Goal: Task Accomplishment & Management: Use online tool/utility

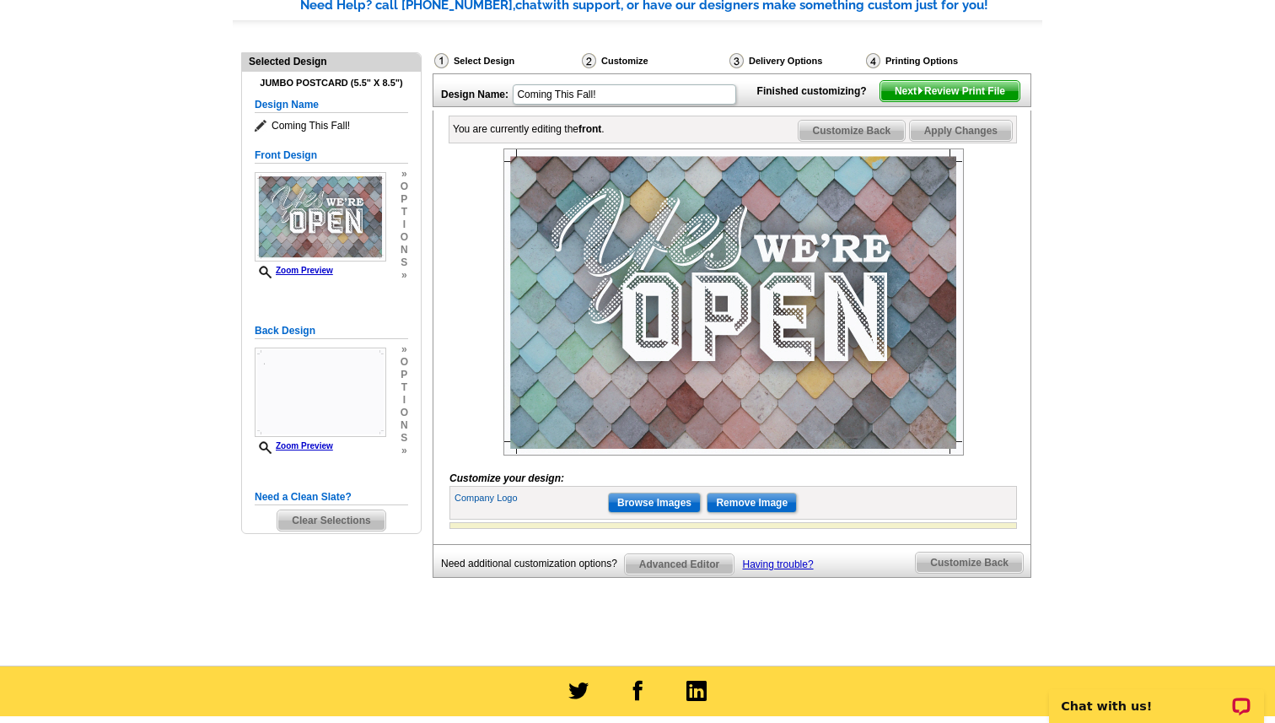
scroll to position [180, 0]
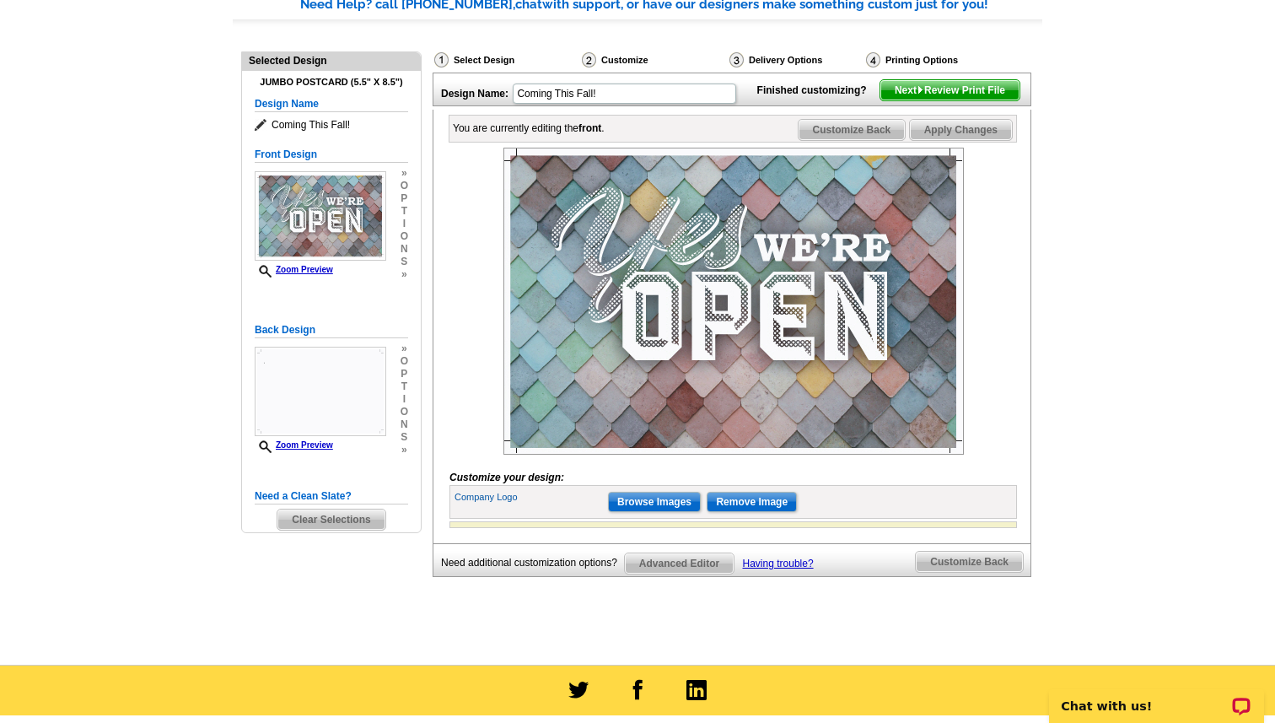
click at [506, 504] on label "Company Logo" at bounding box center [531, 497] width 152 height 14
click at [662, 512] on input "Browse Images" at bounding box center [654, 502] width 93 height 20
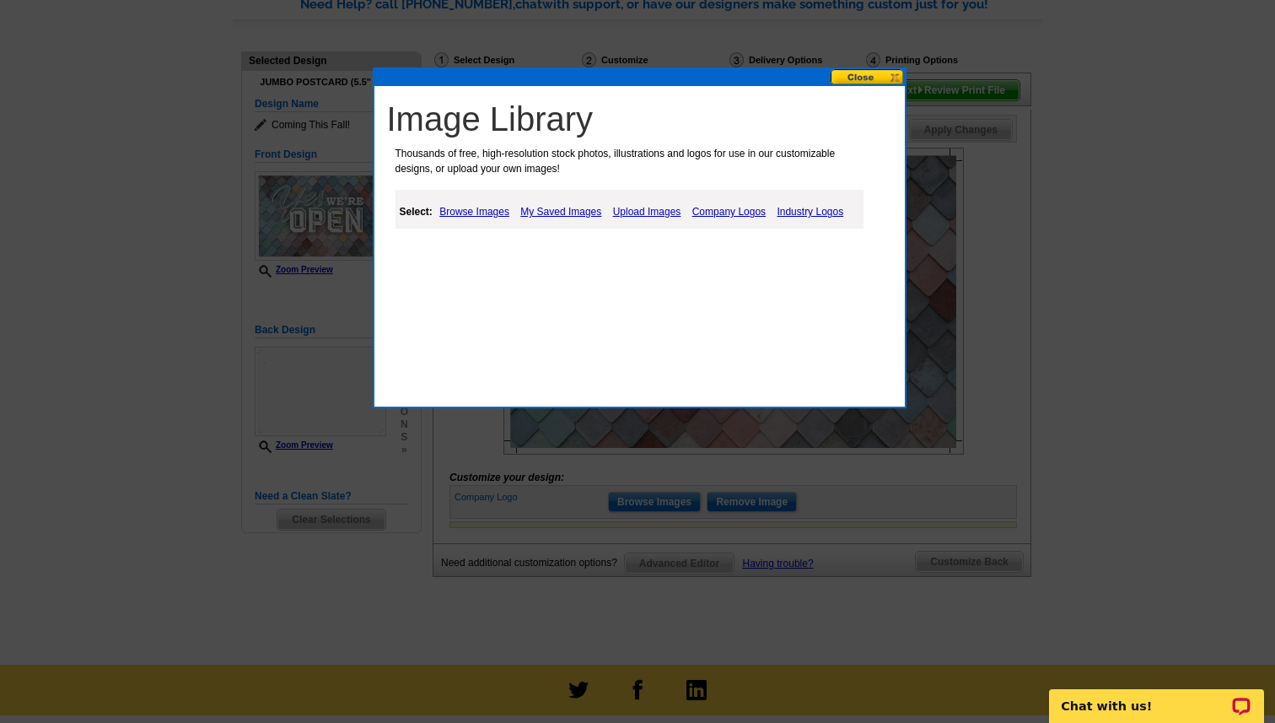
click at [650, 212] on link "Upload Images" at bounding box center [647, 212] width 77 height 20
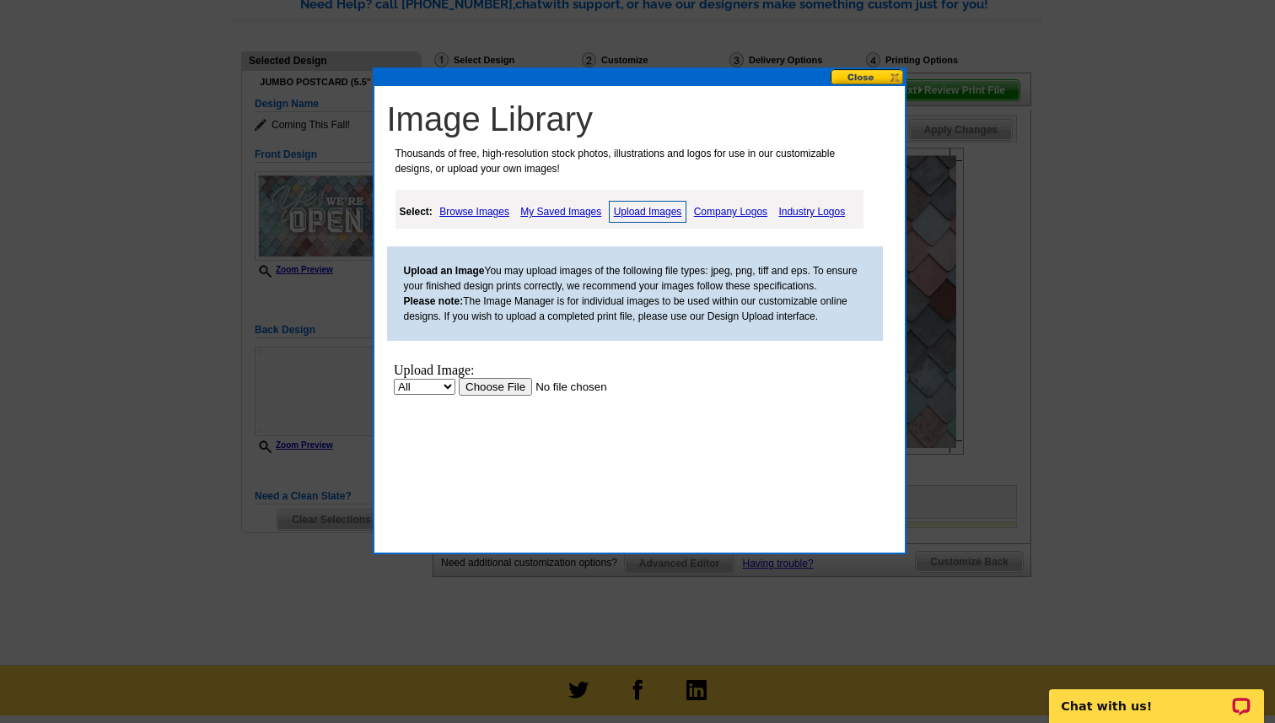
scroll to position [0, 0]
click at [499, 386] on input "file" at bounding box center [564, 387] width 213 height 18
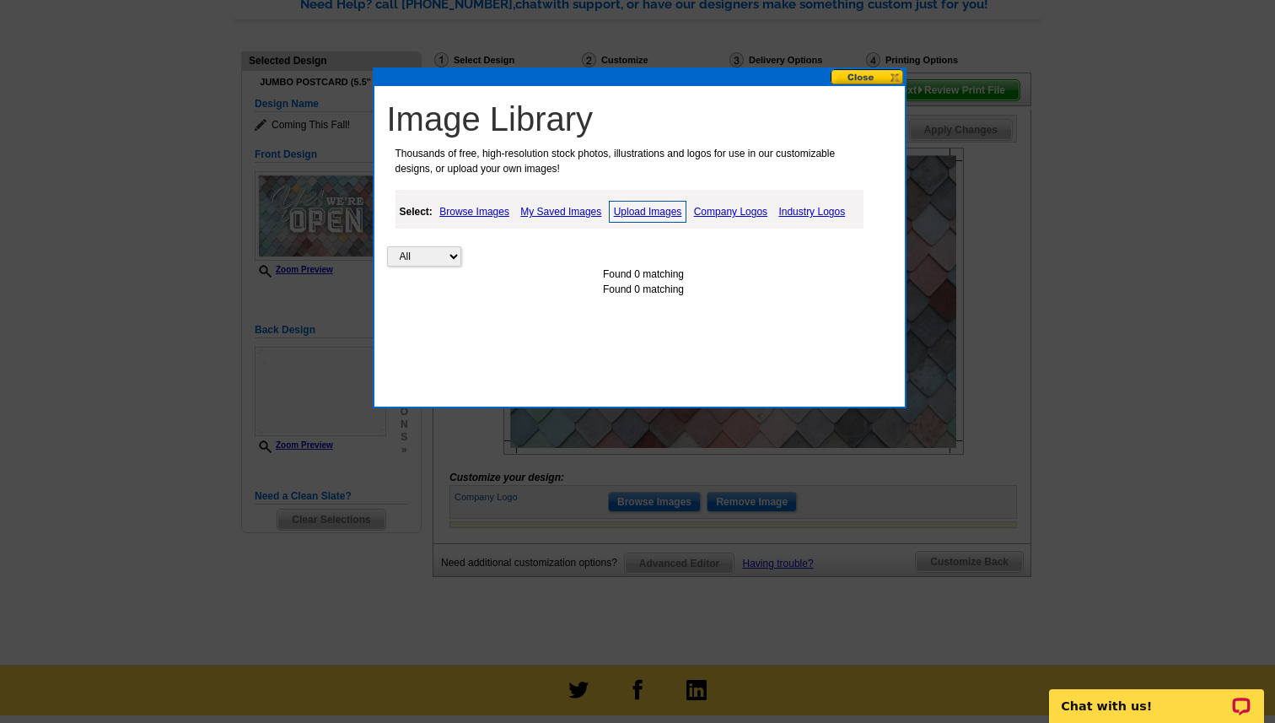
click at [650, 213] on link "Upload Images" at bounding box center [648, 212] width 78 height 22
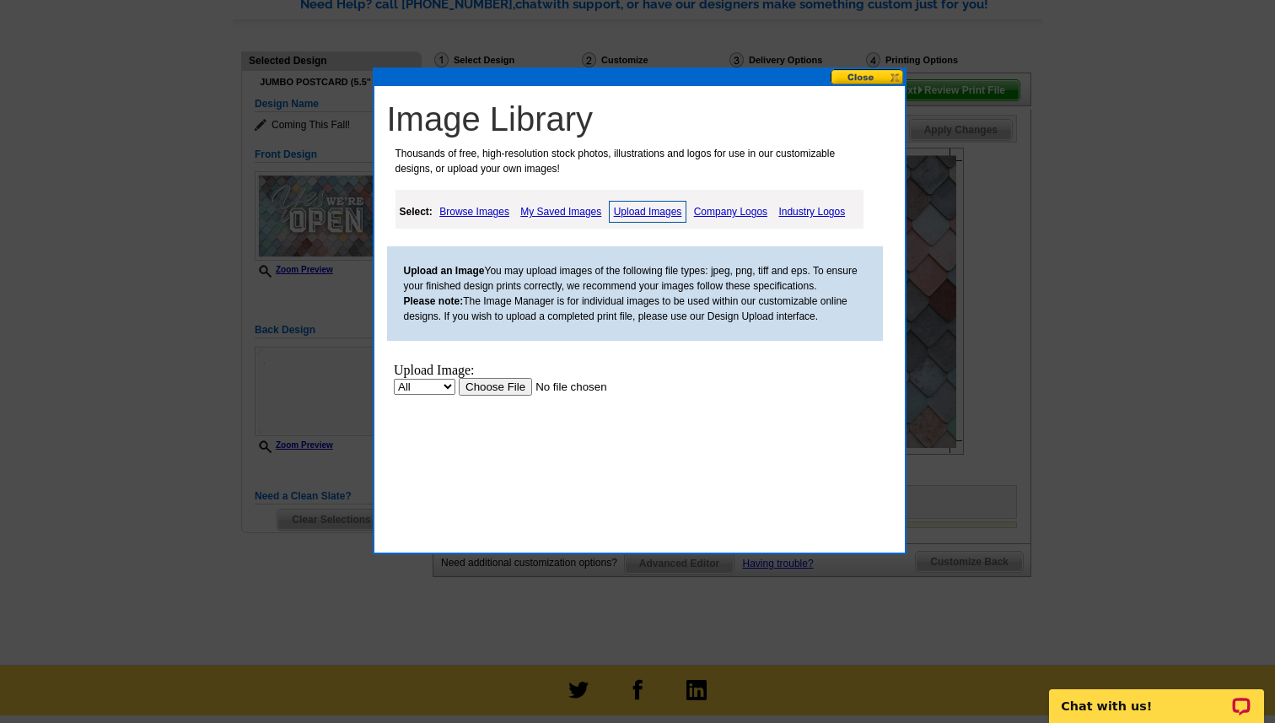
click at [472, 210] on link "Browse Images" at bounding box center [474, 212] width 78 height 20
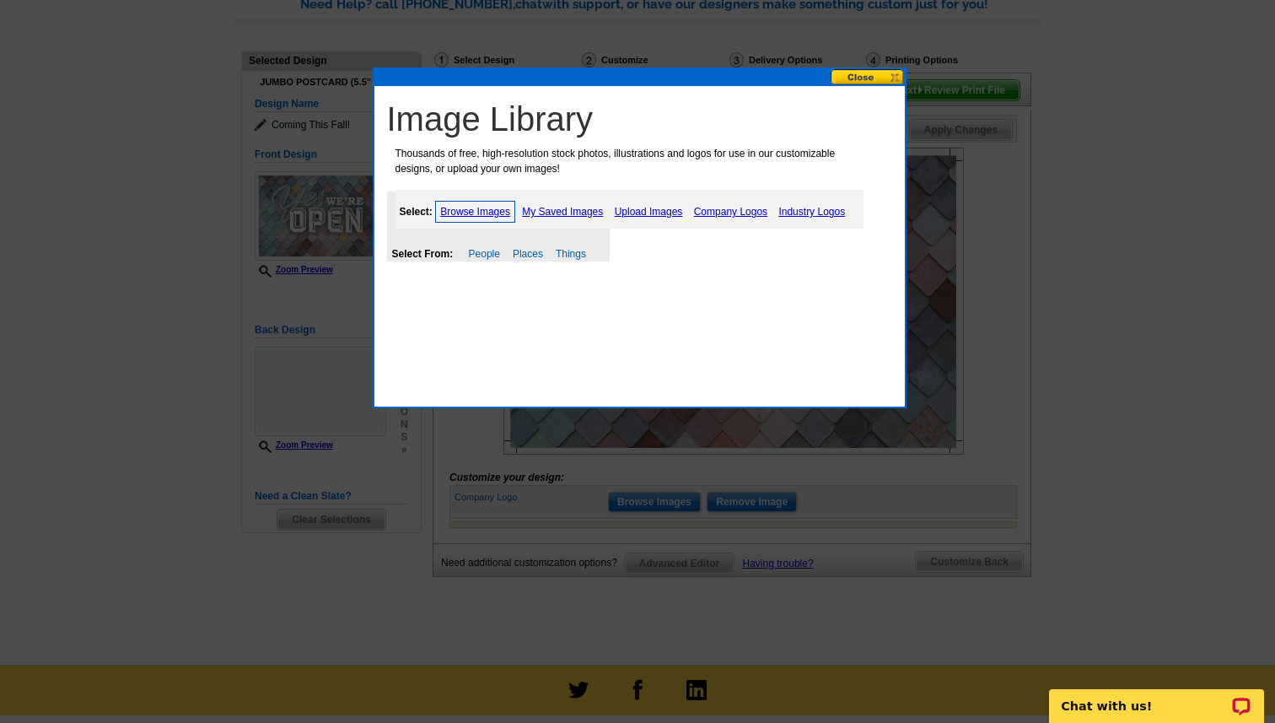
click at [655, 211] on link "Upload Images" at bounding box center [649, 212] width 77 height 20
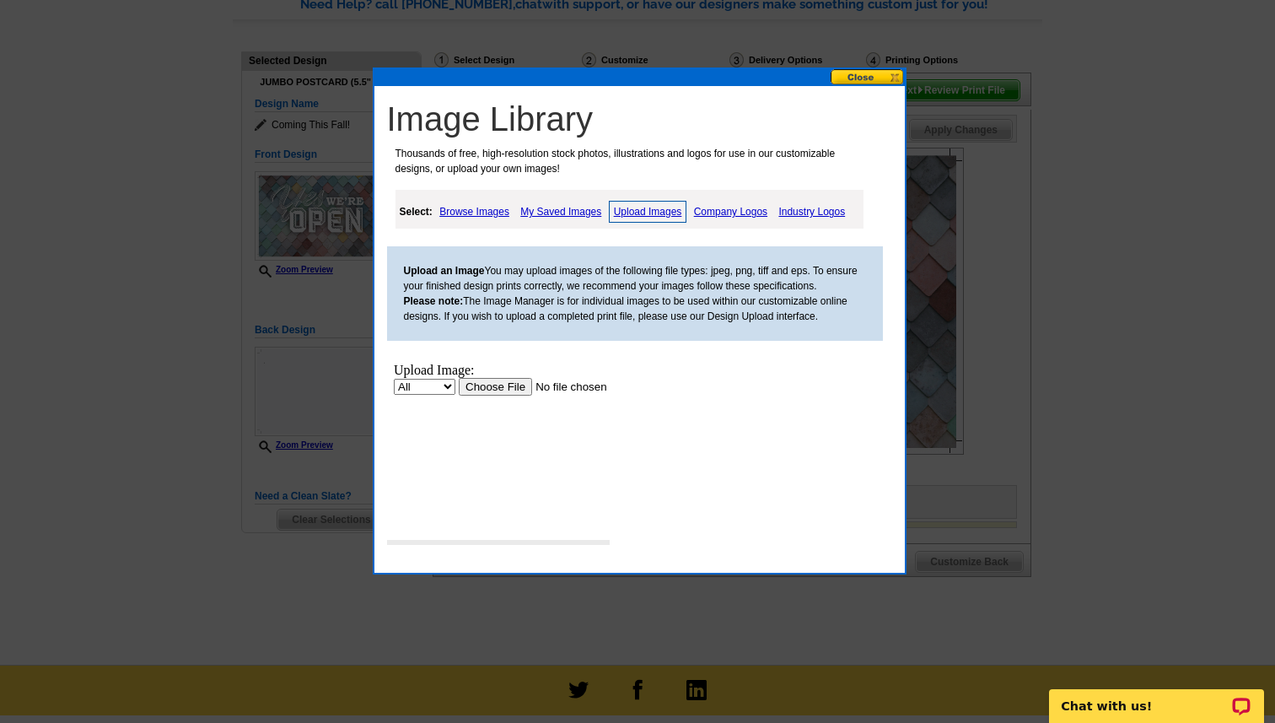
click at [503, 396] on input "file" at bounding box center [564, 387] width 213 height 18
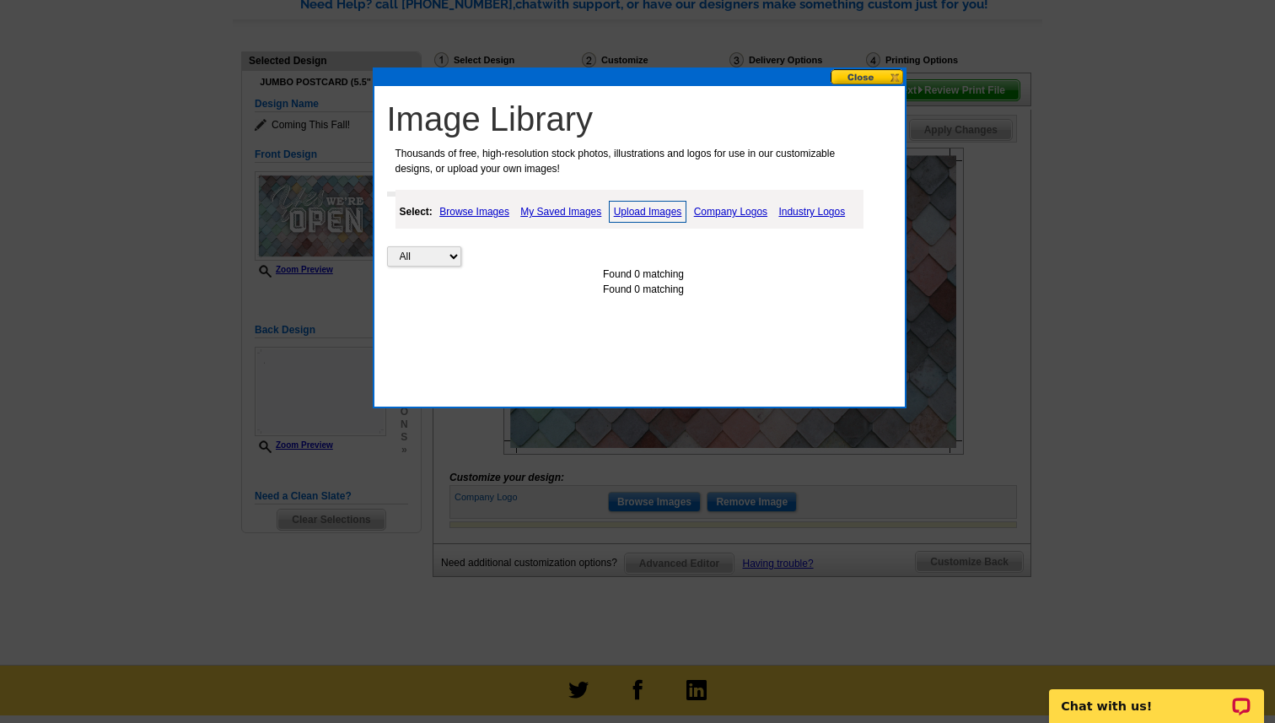
click at [489, 208] on link "Browse Images" at bounding box center [474, 212] width 78 height 20
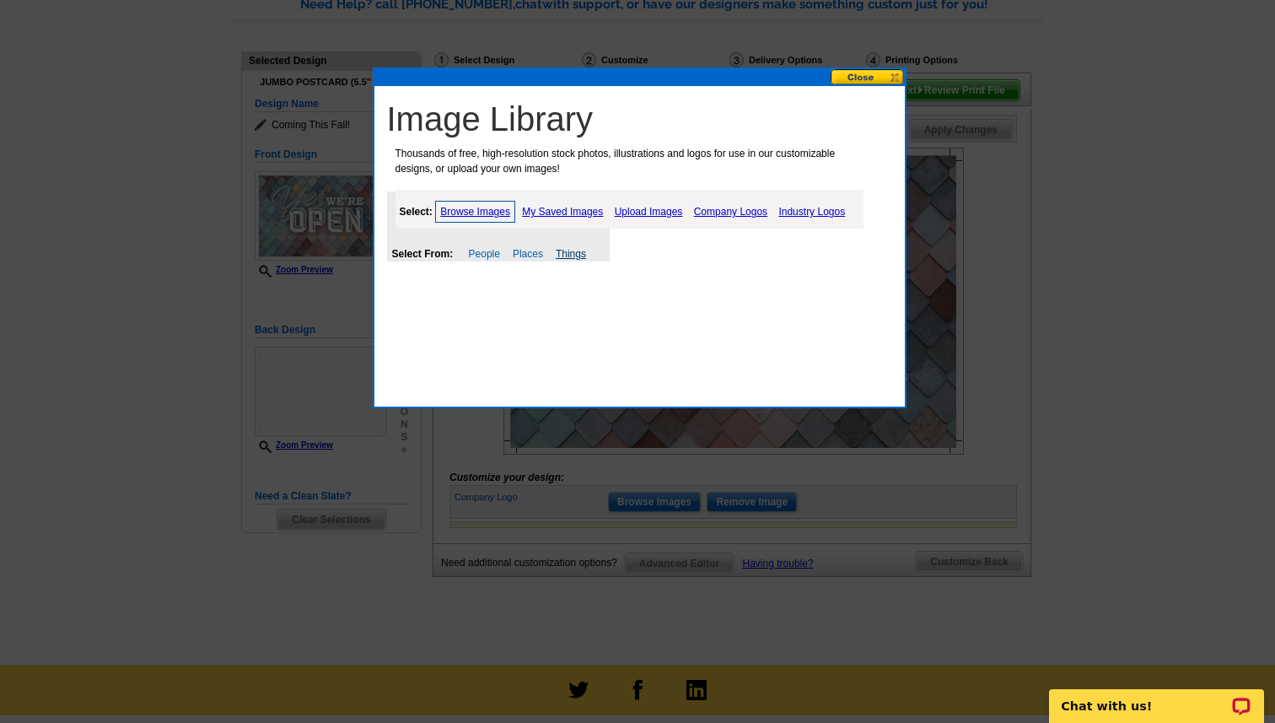
click at [573, 253] on link "Things" at bounding box center [571, 254] width 30 height 12
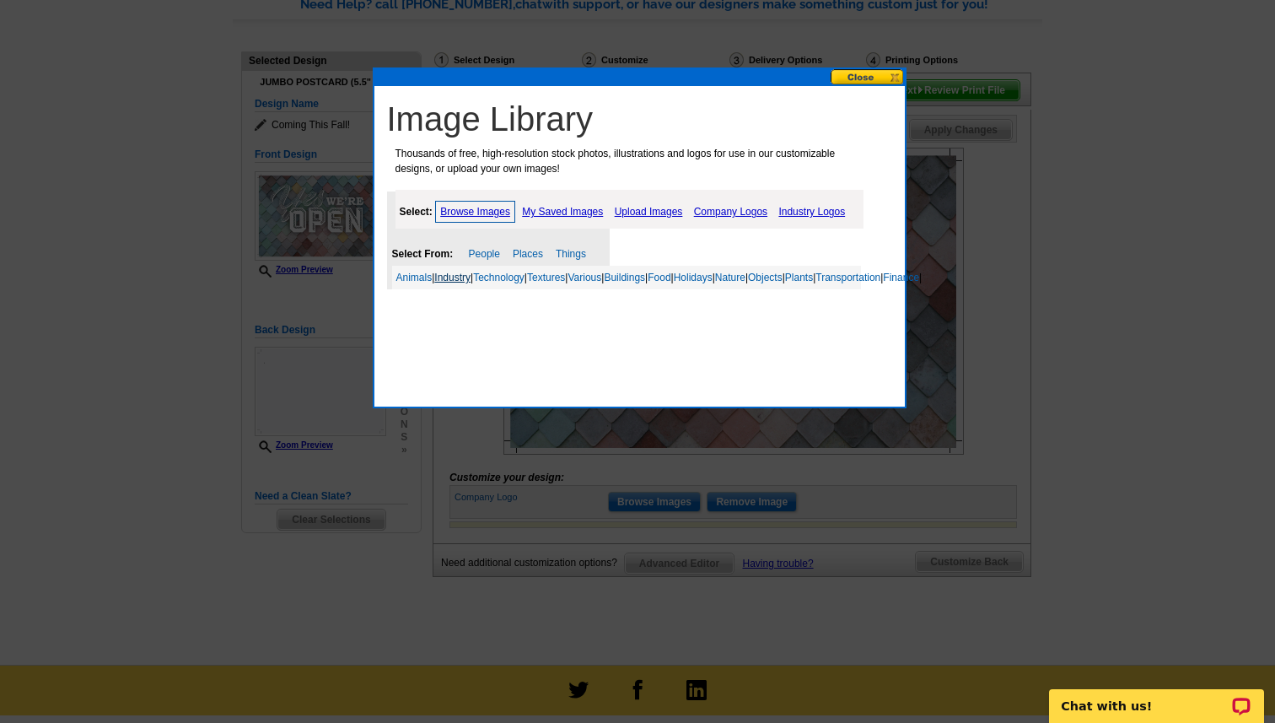
click at [462, 276] on link "Industry" at bounding box center [452, 278] width 36 height 12
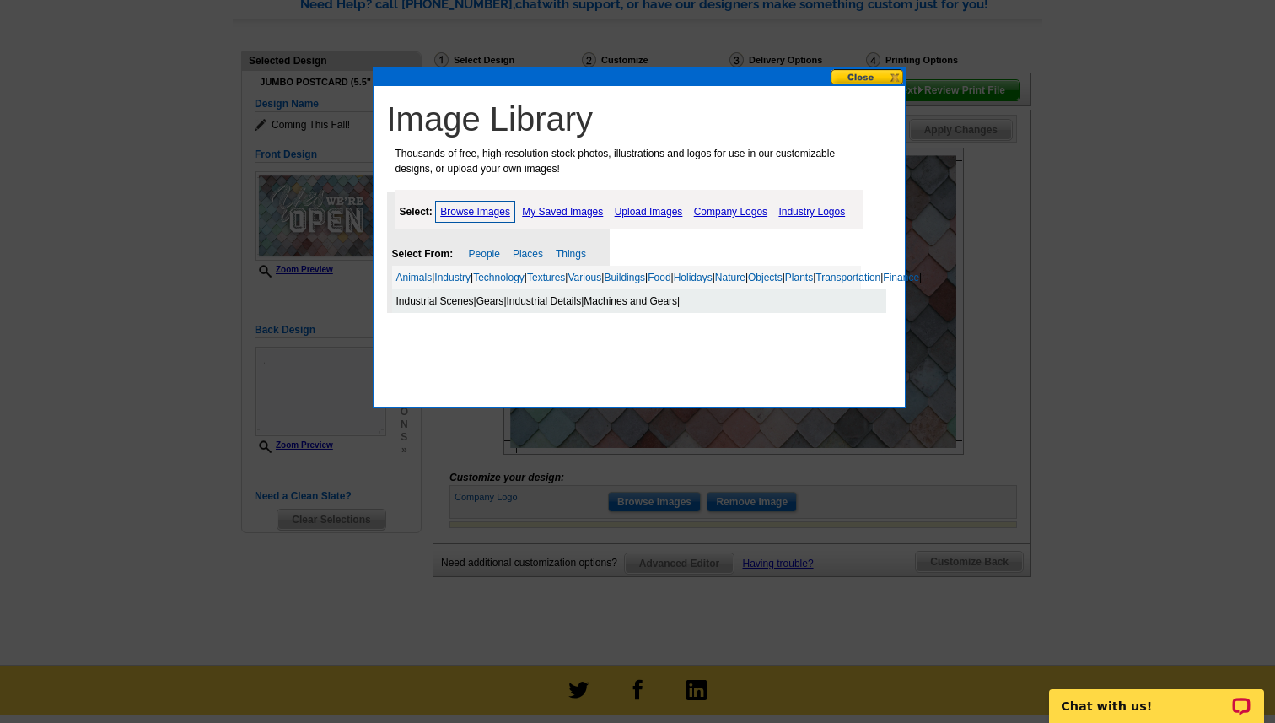
click at [671, 313] on div "Industrial Scenes | Gears | Industrial Details | Machines and Gears |" at bounding box center [639, 301] width 494 height 24
click at [671, 307] on link "Machines and Gears" at bounding box center [631, 301] width 94 height 12
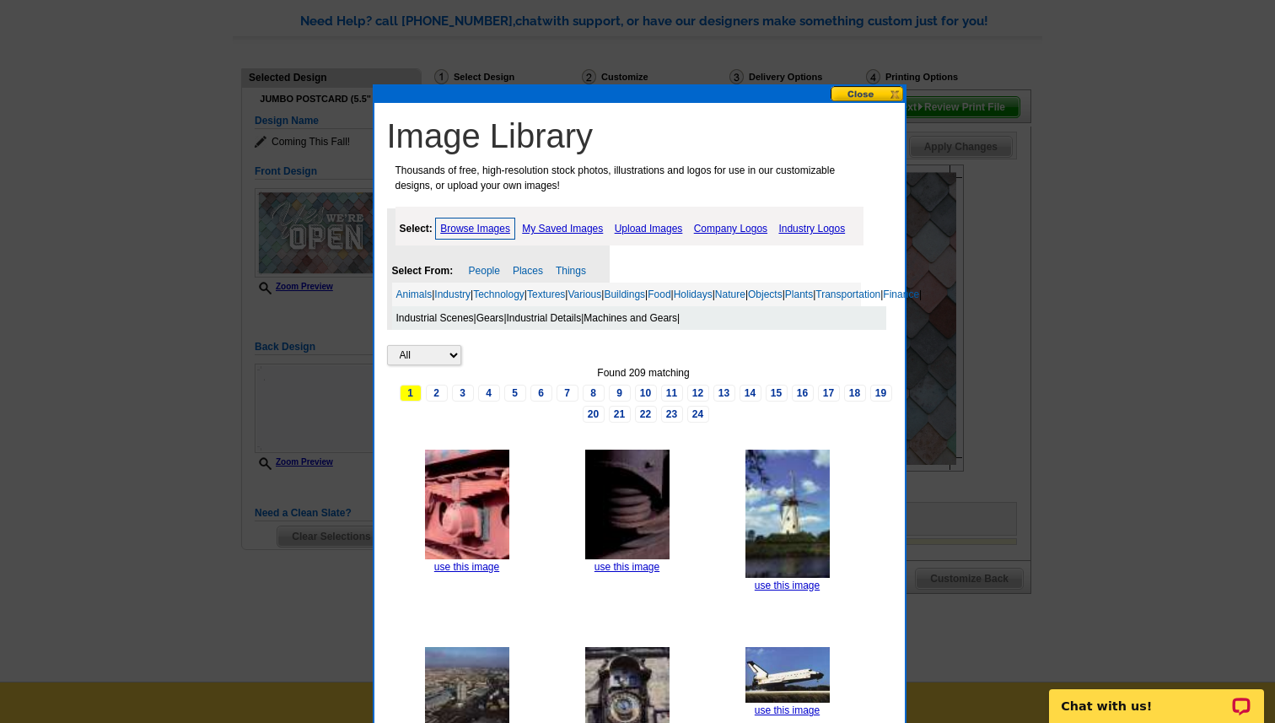
scroll to position [147, 0]
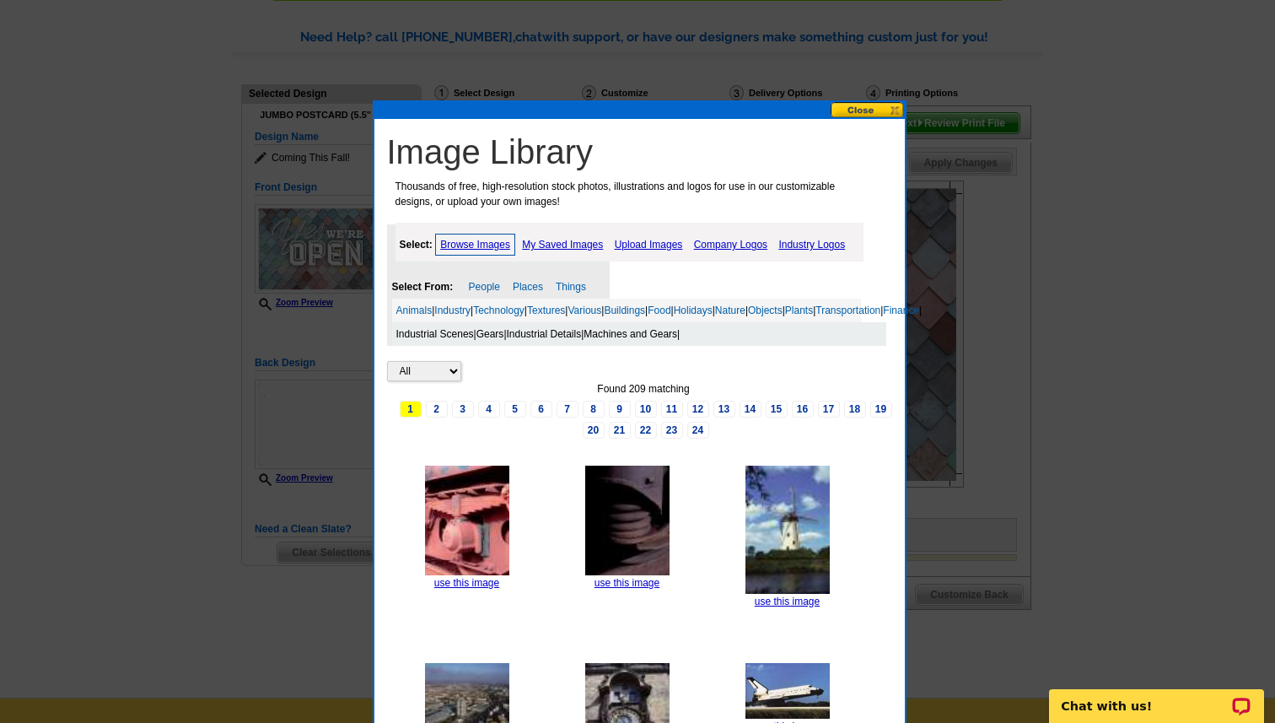
click at [642, 250] on link "Upload Images" at bounding box center [649, 245] width 77 height 20
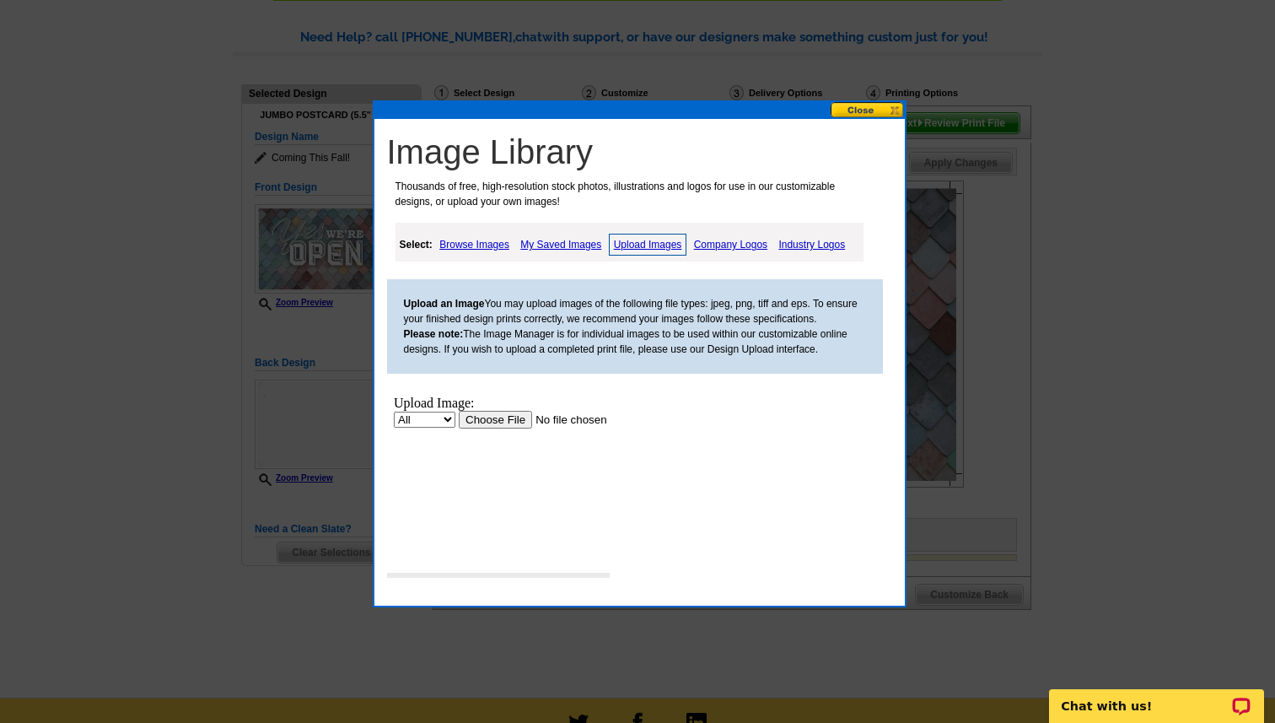
scroll to position [0, 0]
click at [725, 241] on link "Company Logos" at bounding box center [731, 245] width 82 height 20
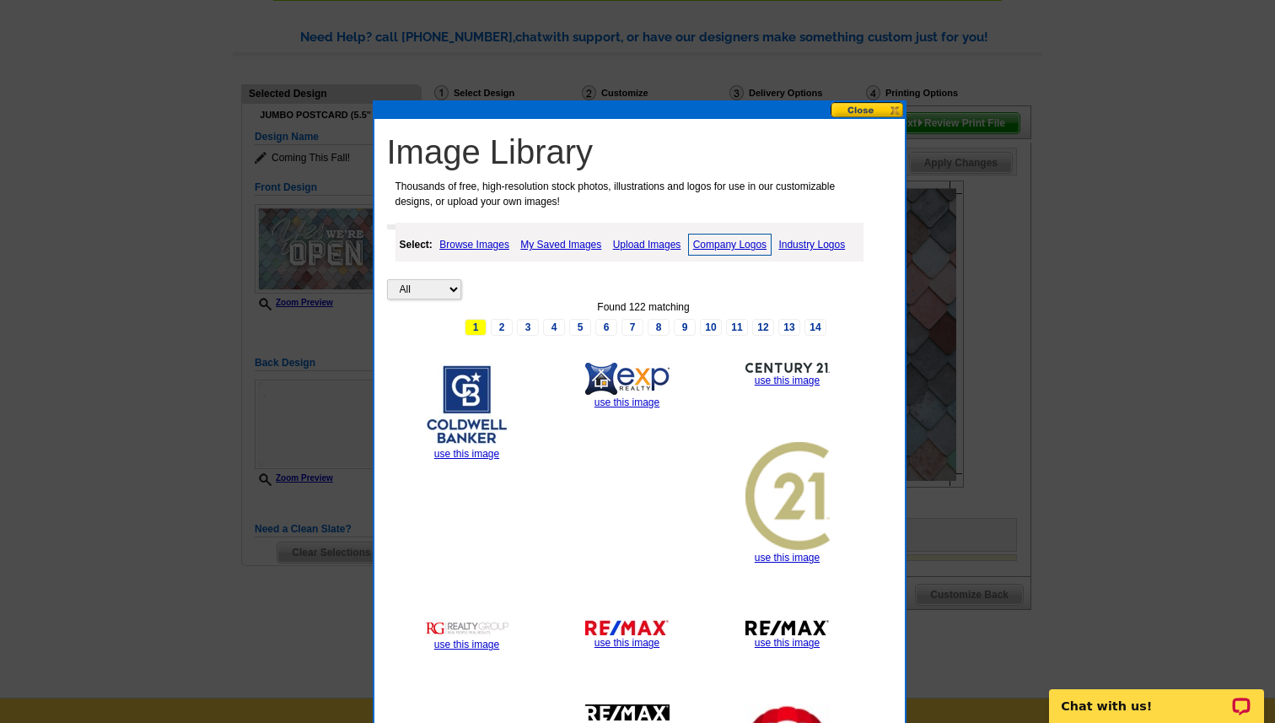
click at [666, 240] on link "Upload Images" at bounding box center [647, 245] width 77 height 20
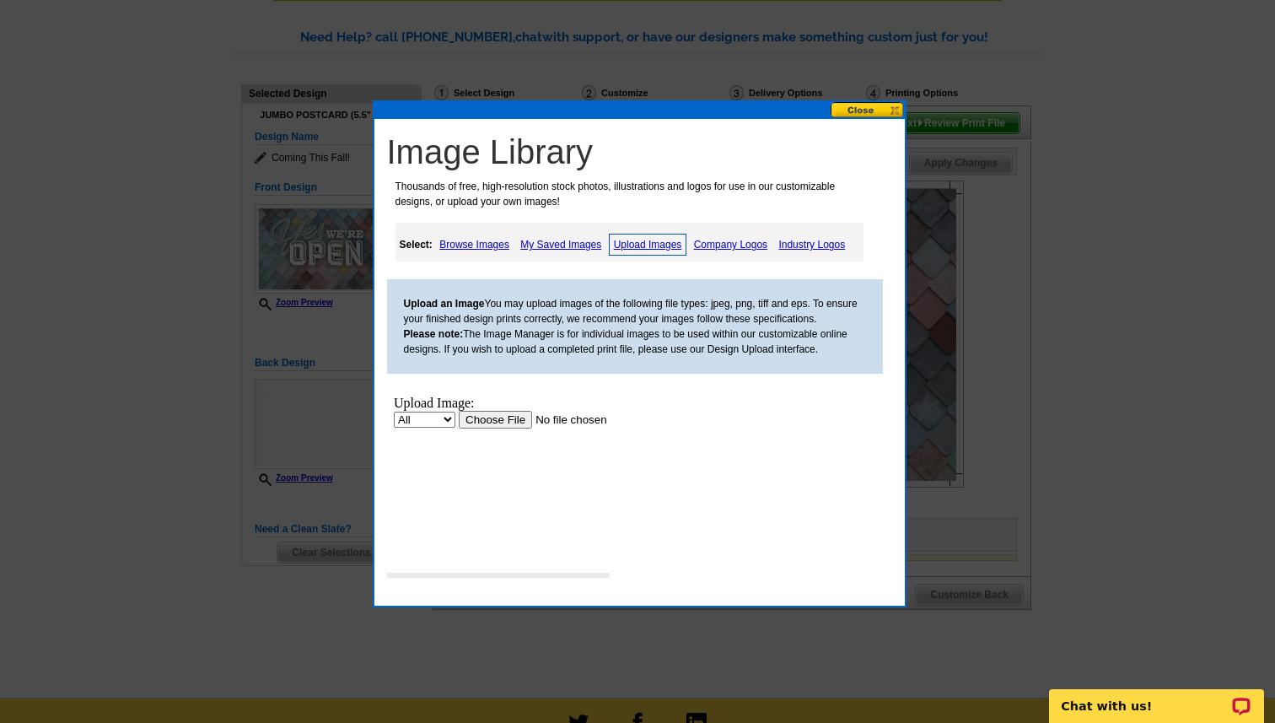
click at [487, 423] on input "file" at bounding box center [564, 420] width 213 height 18
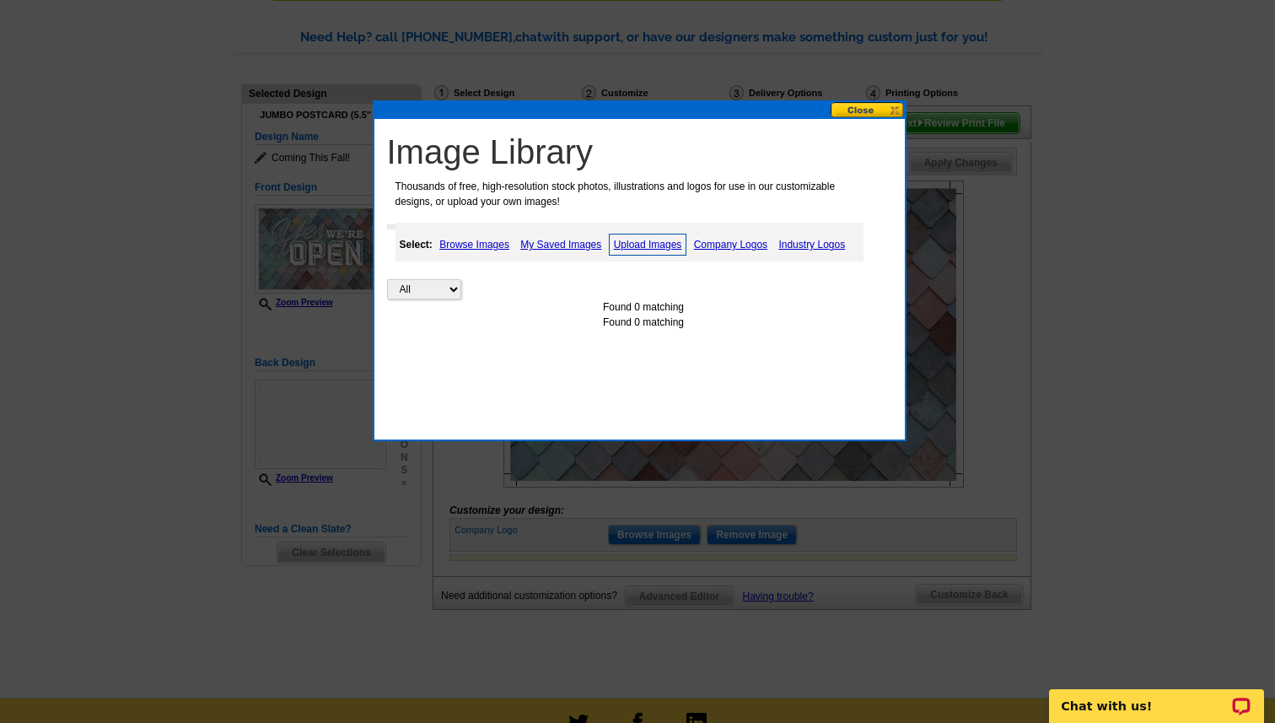
click at [647, 244] on link "Upload Images" at bounding box center [648, 245] width 78 height 22
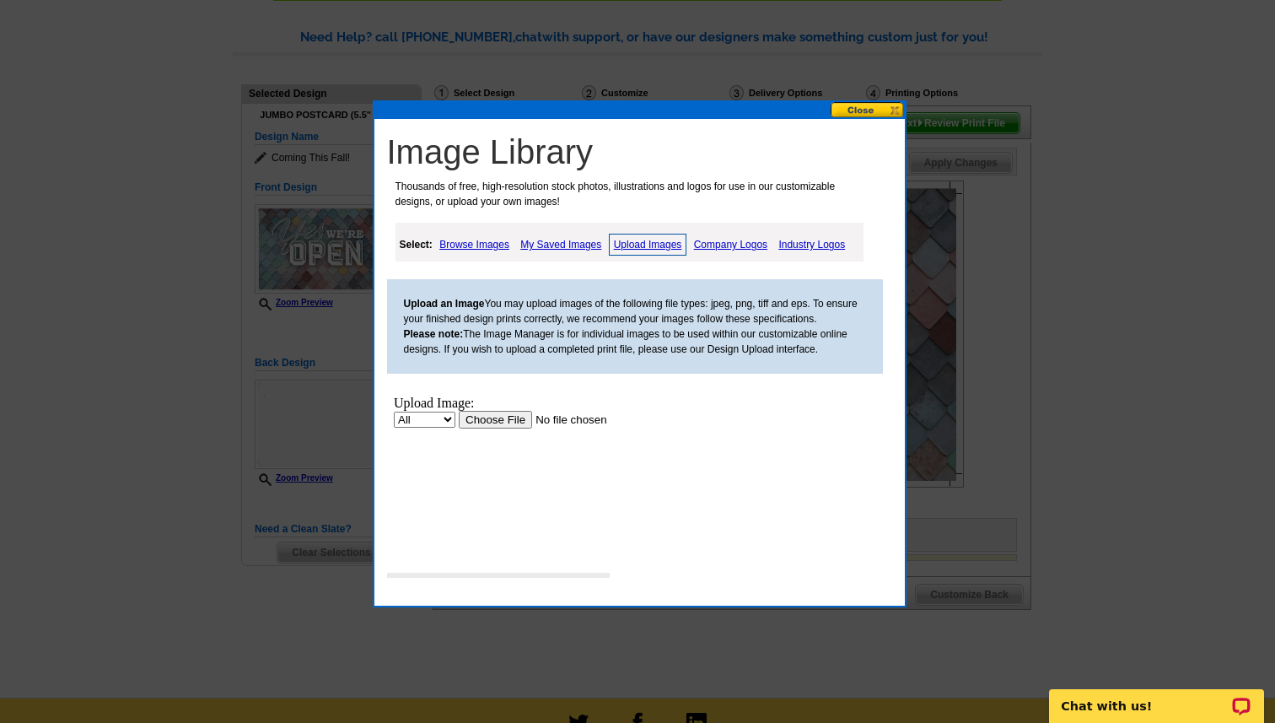
click at [506, 419] on input "file" at bounding box center [564, 420] width 213 height 18
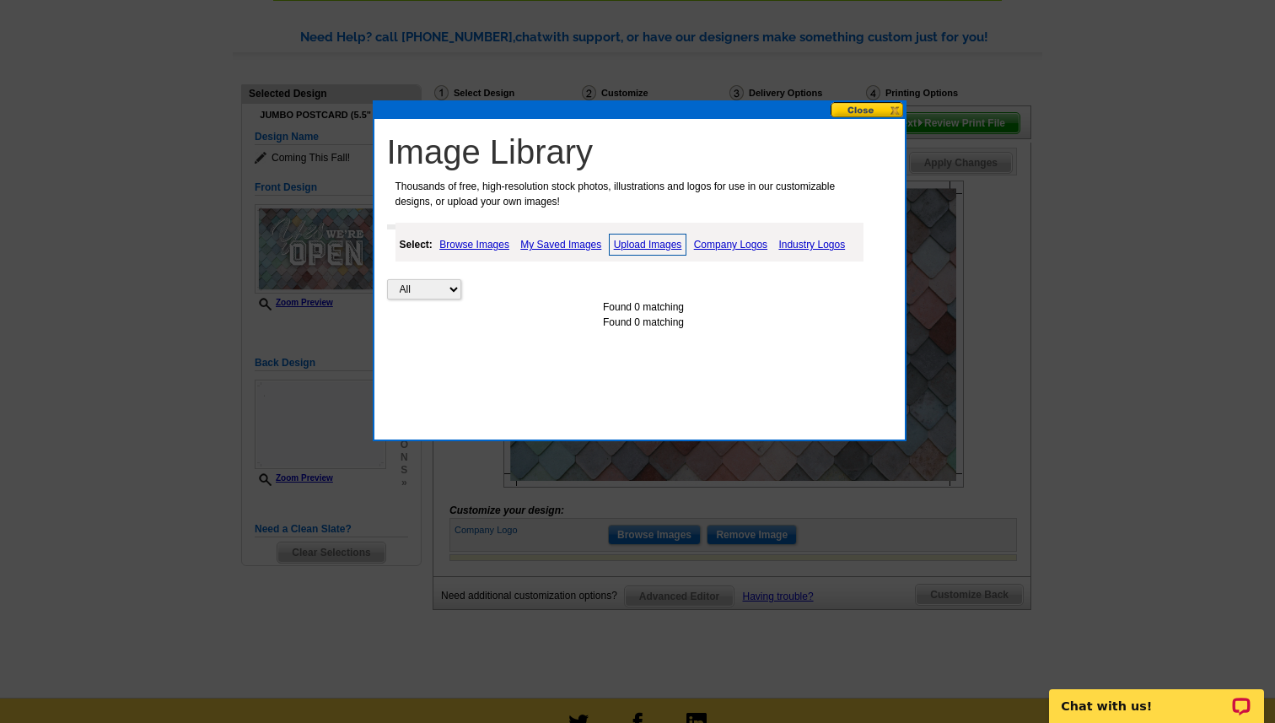
click at [866, 119] on div "Image Library Thousands of free, high-resolution stock photos, illustrations an…" at bounding box center [640, 238] width 531 height 239
click at [871, 110] on button at bounding box center [868, 110] width 74 height 16
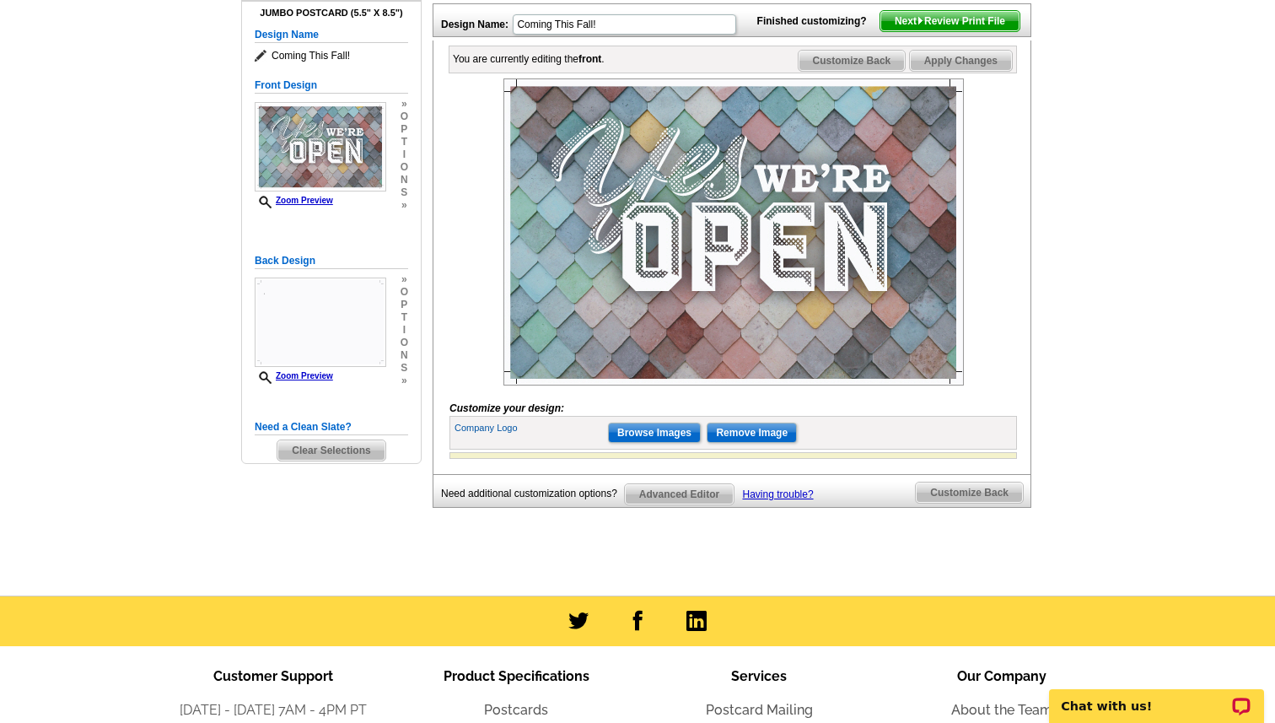
scroll to position [245, 0]
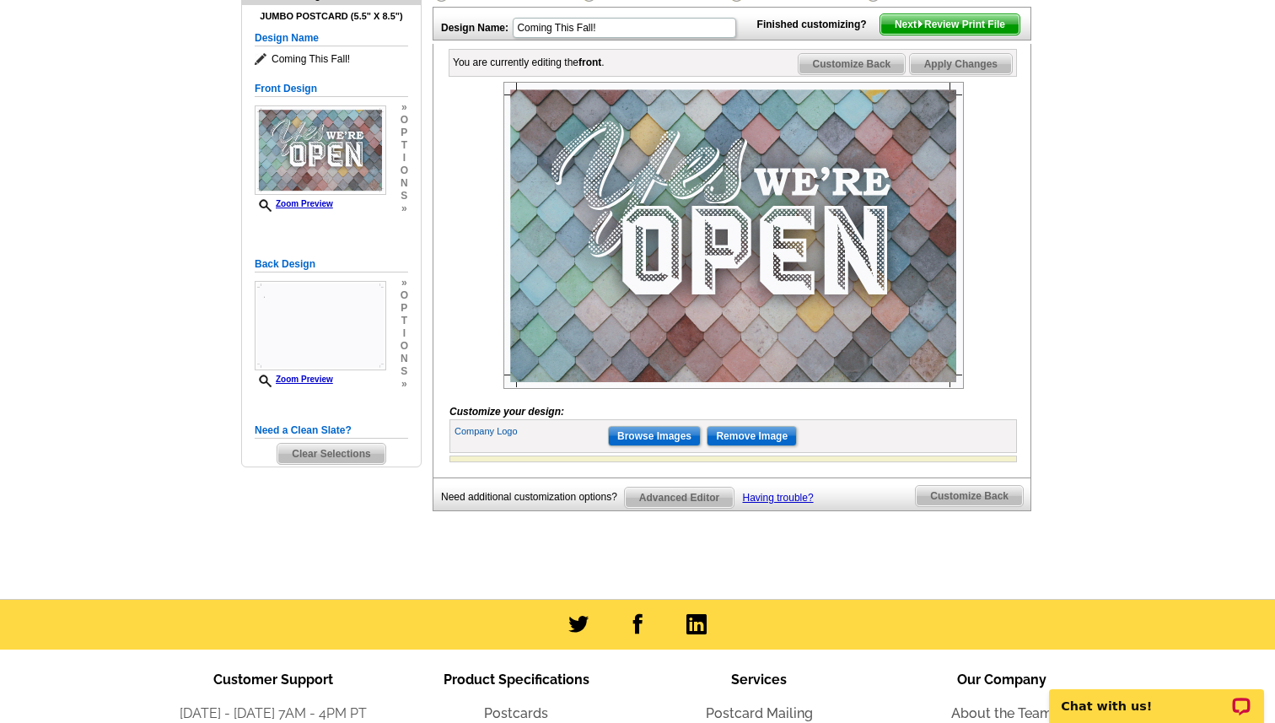
click at [507, 439] on label "Company Logo" at bounding box center [531, 431] width 152 height 14
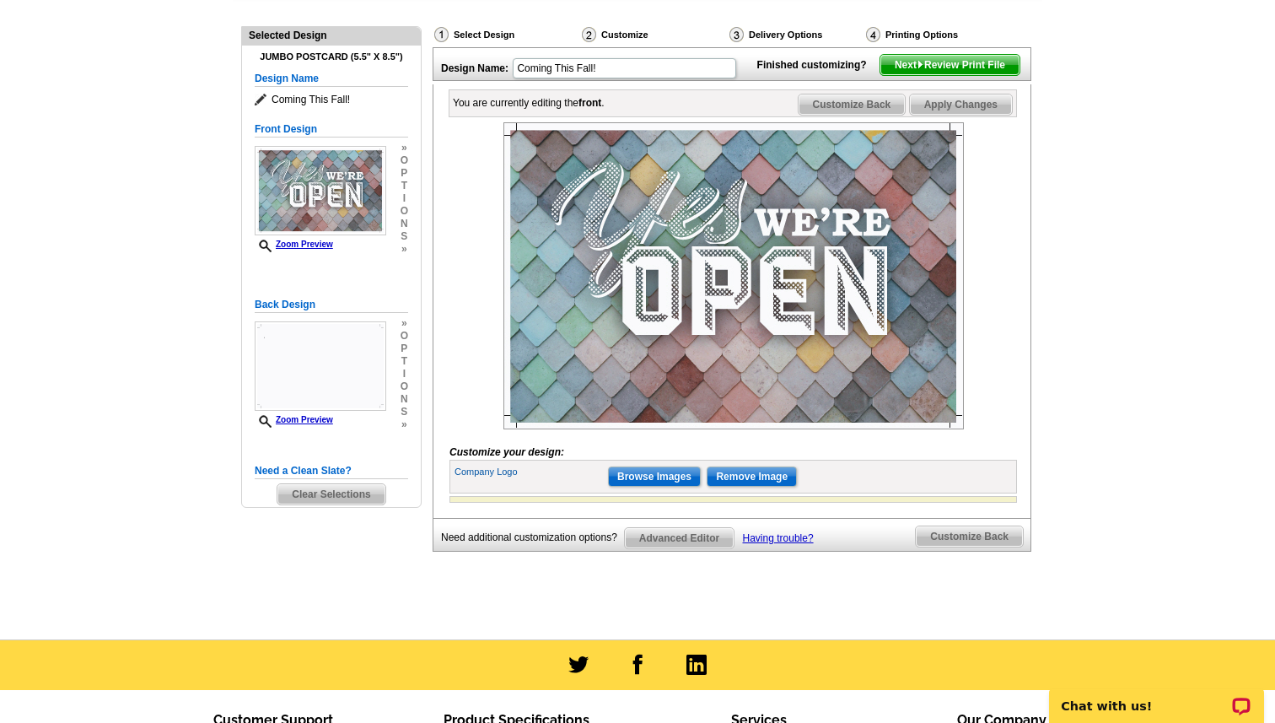
scroll to position [229, 0]
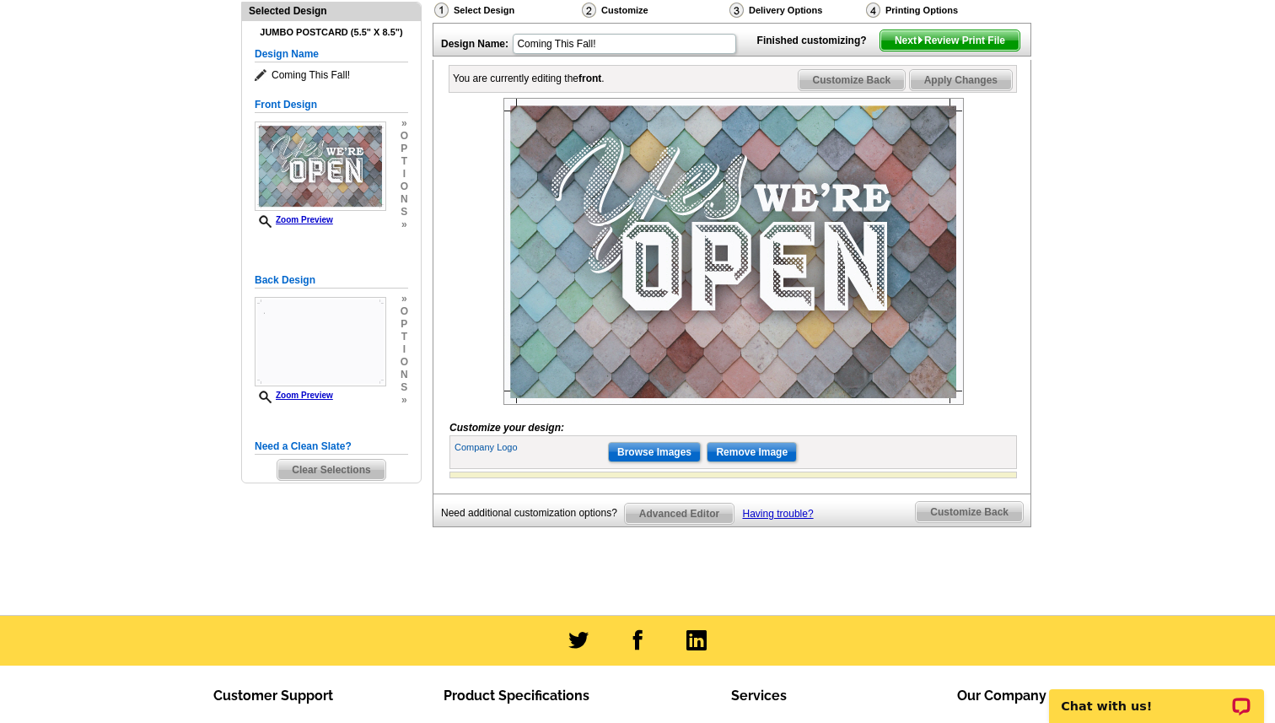
click at [672, 524] on span "Advanced Editor" at bounding box center [679, 514] width 109 height 20
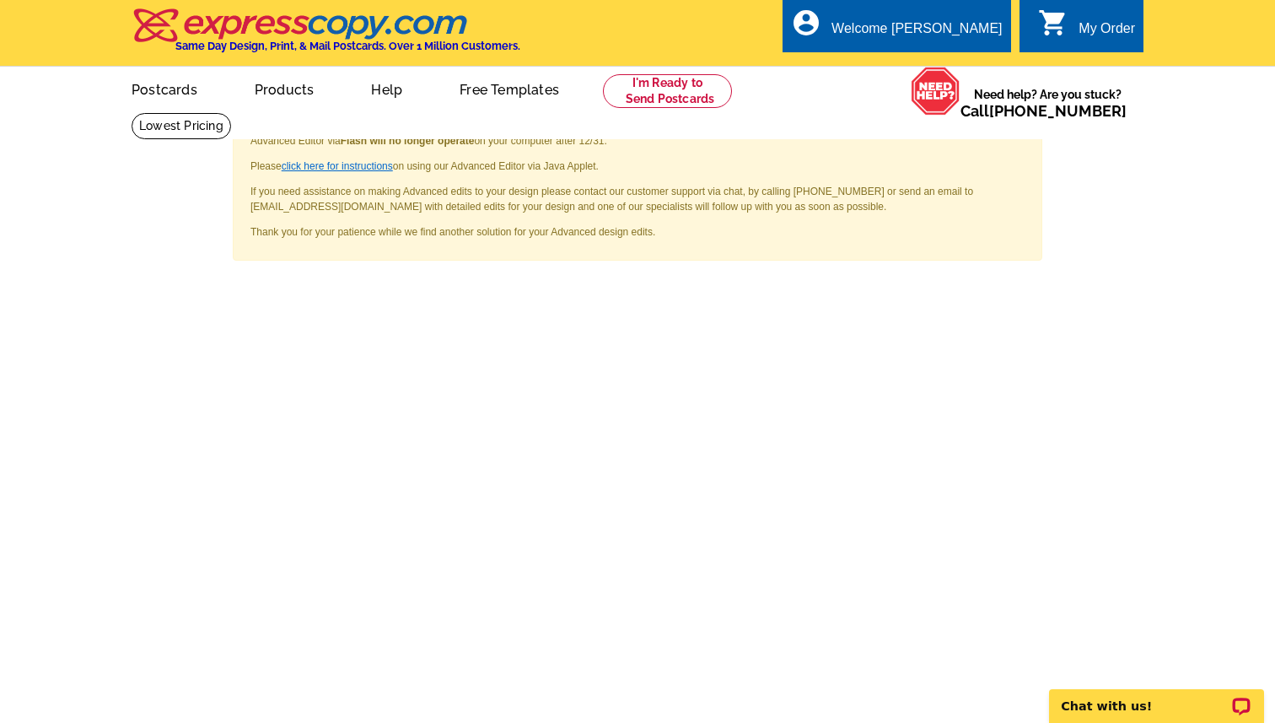
click at [353, 166] on link "click here for instructions" at bounding box center [337, 166] width 111 height 12
